Goal: Check status: Check status

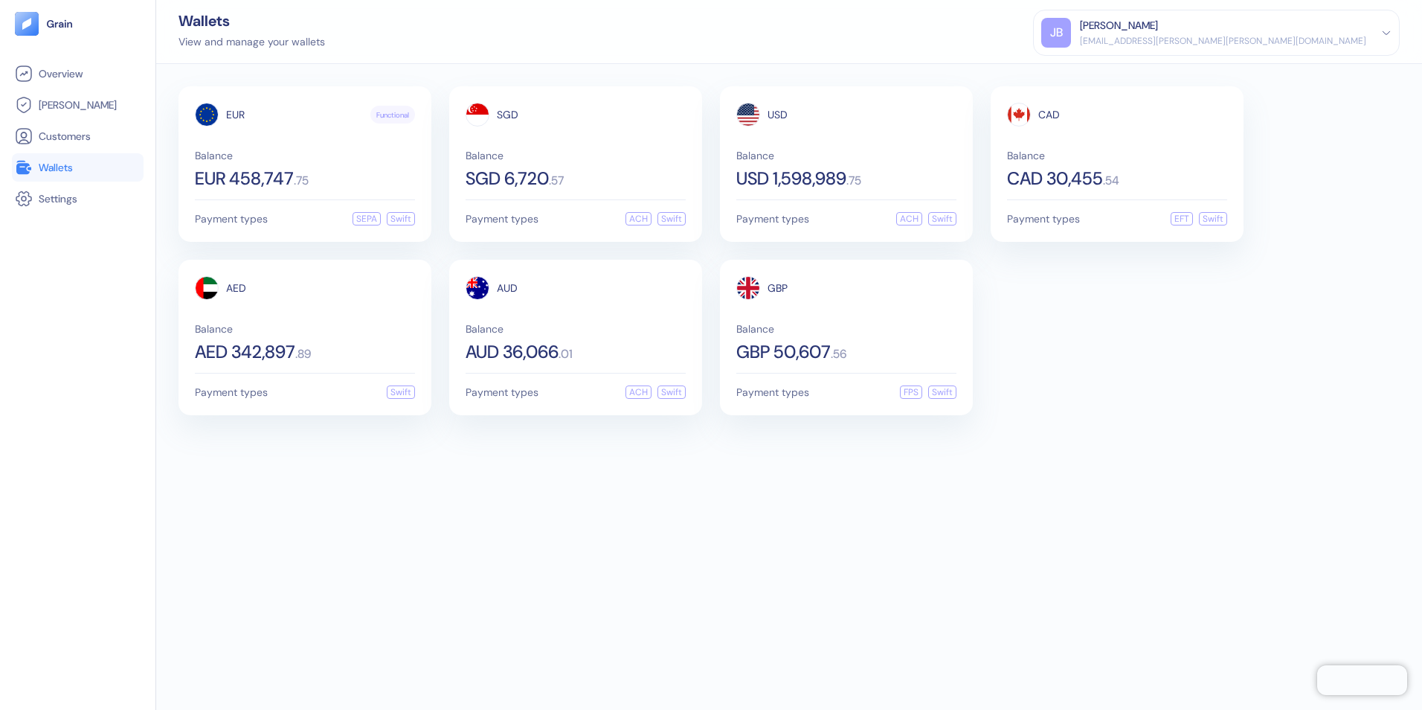
click at [228, 534] on div "EUR Functional Balance EUR 458,747 . 75 Payment types SEPA Swift SGD Balance SG…" at bounding box center [789, 387] width 1266 height 646
click at [312, 172] on div "EUR 458,747 . 75" at bounding box center [305, 179] width 220 height 18
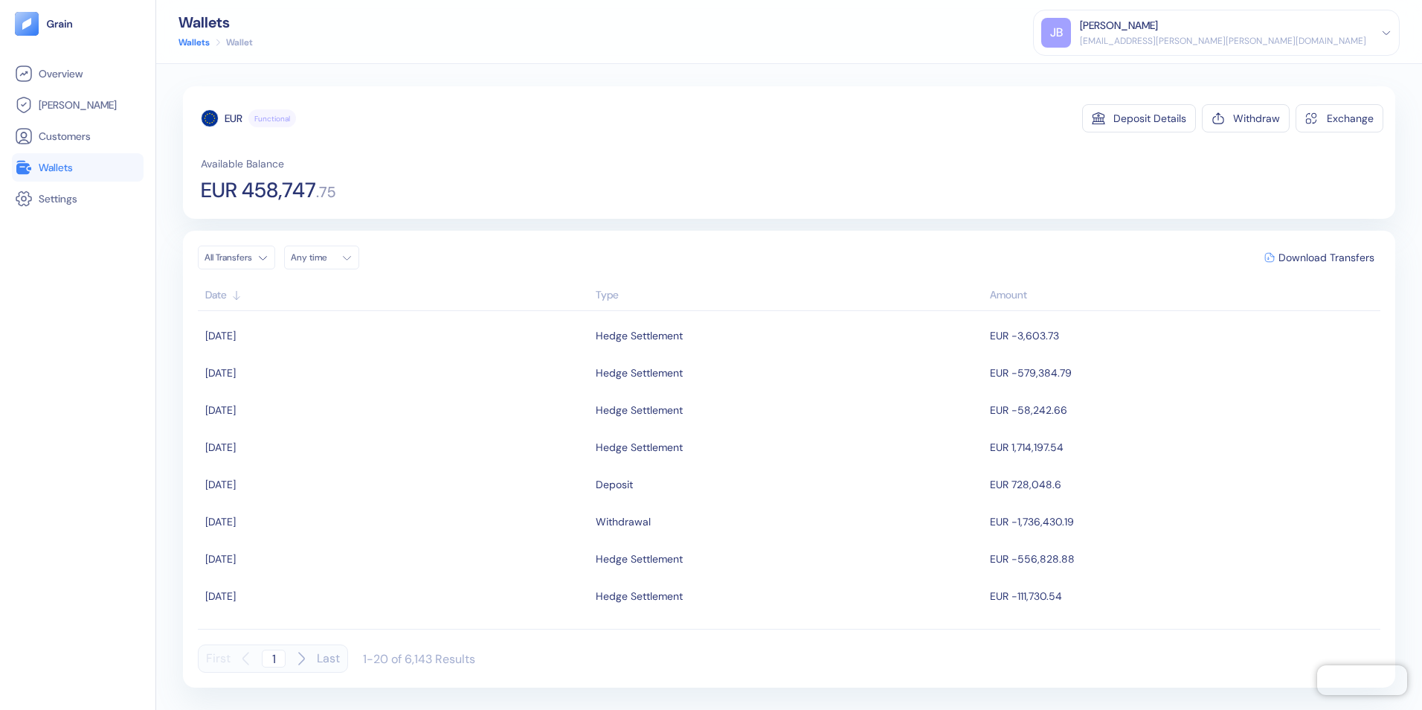
scroll to position [372, 0]
click at [52, 162] on span "Wallets" at bounding box center [56, 167] width 34 height 15
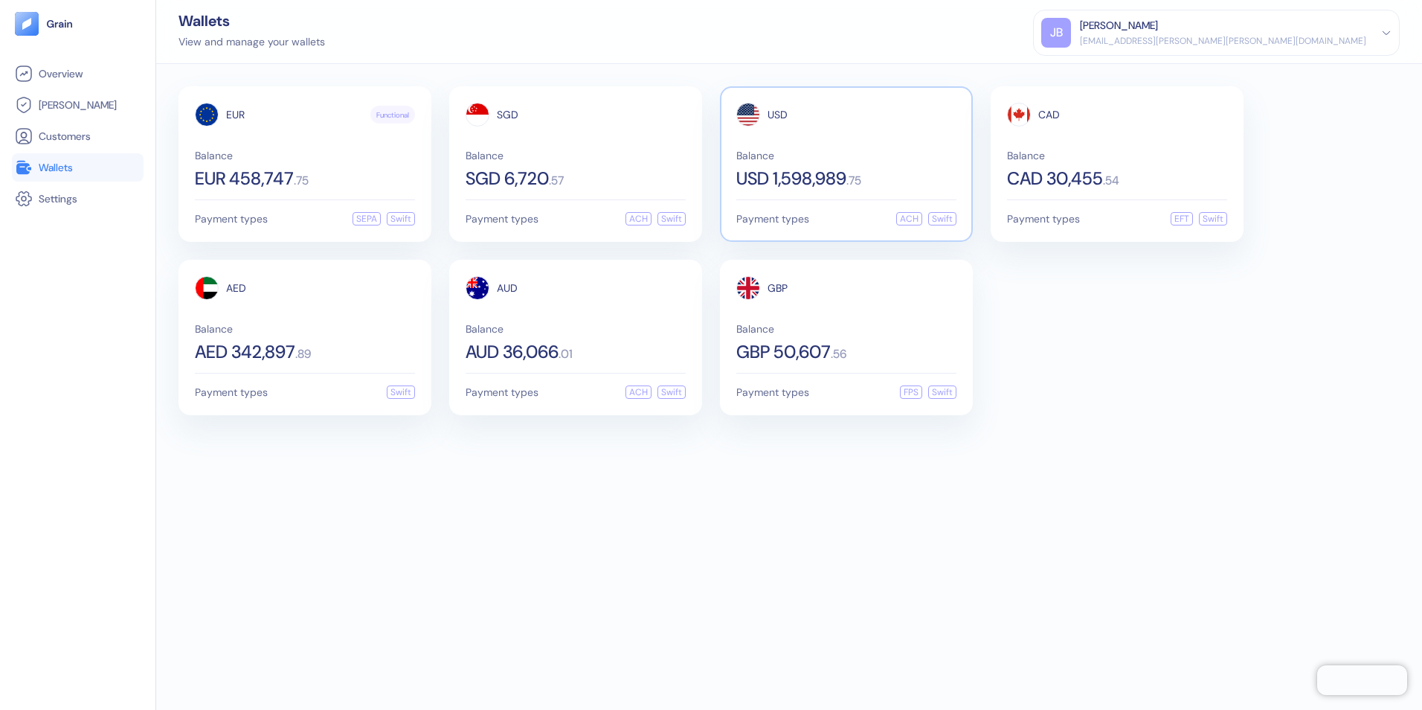
click at [873, 155] on span "Balance" at bounding box center [846, 155] width 220 height 10
